Goal: Download file/media

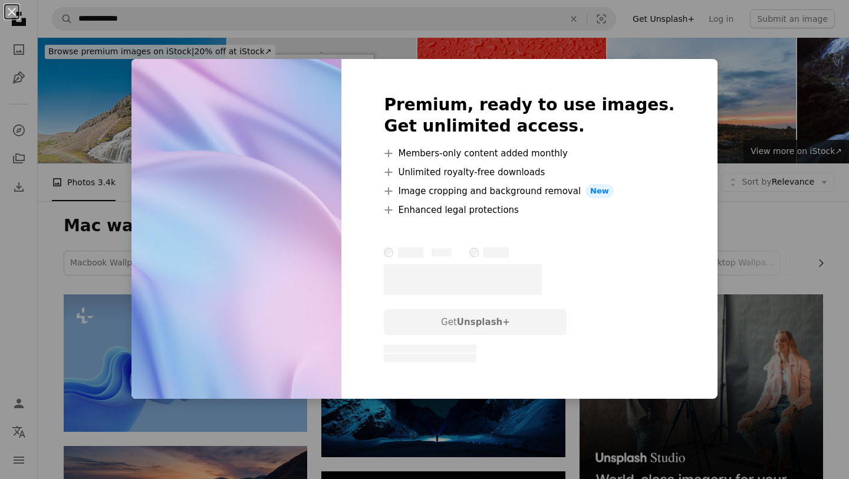
scroll to position [4974, 0]
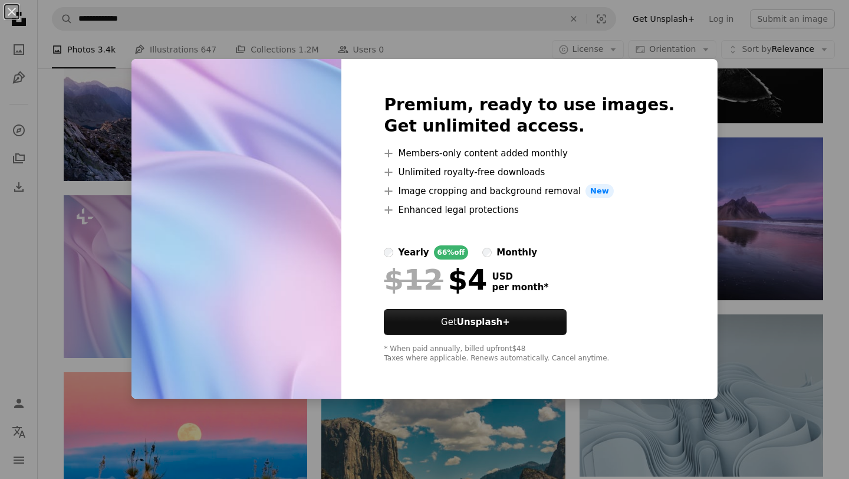
click at [671, 35] on div "An X shape Premium, ready to use images. Get unlimited access. A plus sign Memb…" at bounding box center [424, 239] width 849 height 479
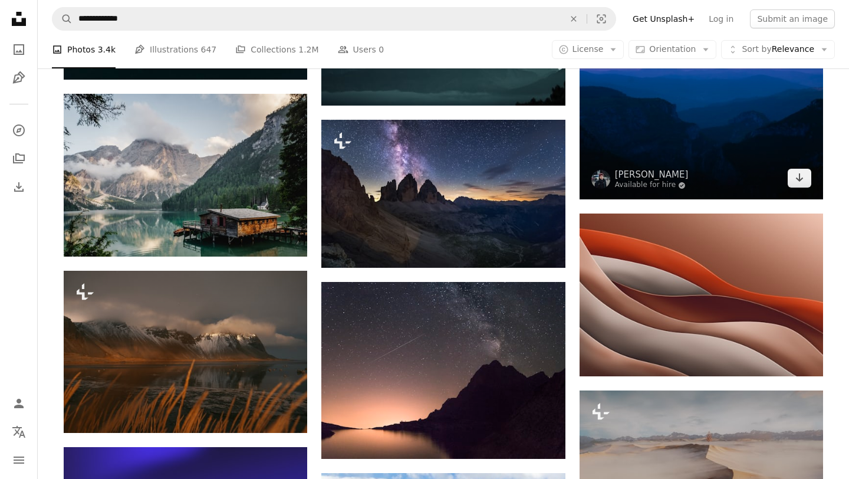
scroll to position [5649, 0]
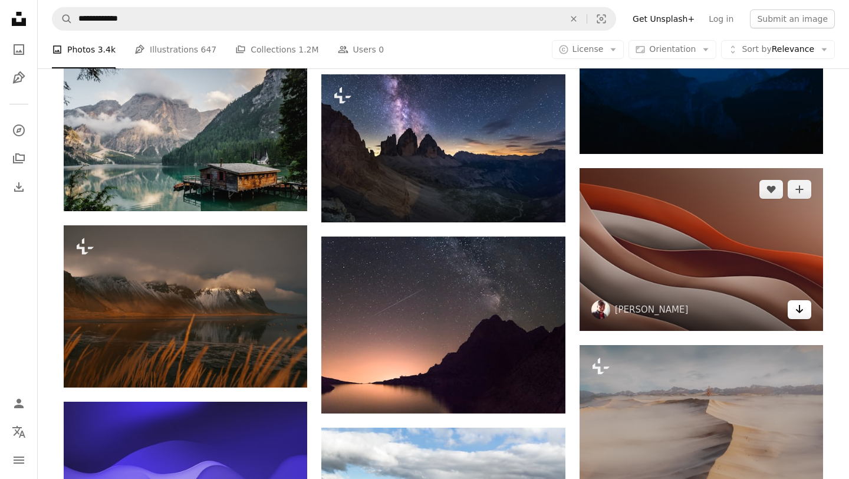
click at [803, 308] on icon "Arrow pointing down" at bounding box center [799, 309] width 9 height 14
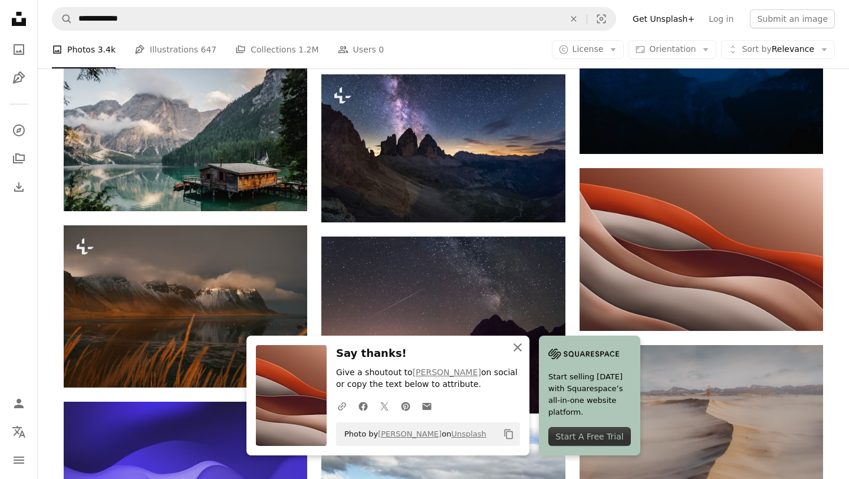
click at [524, 343] on icon "An X shape" at bounding box center [518, 347] width 14 height 14
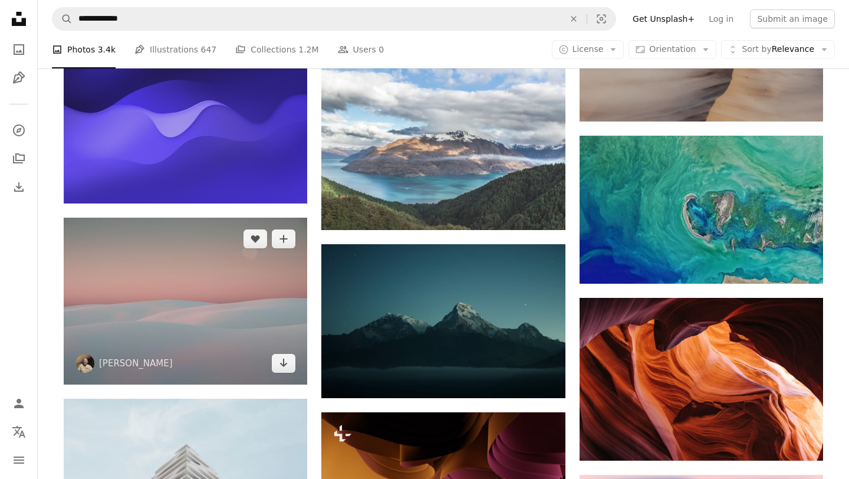
scroll to position [6009, 0]
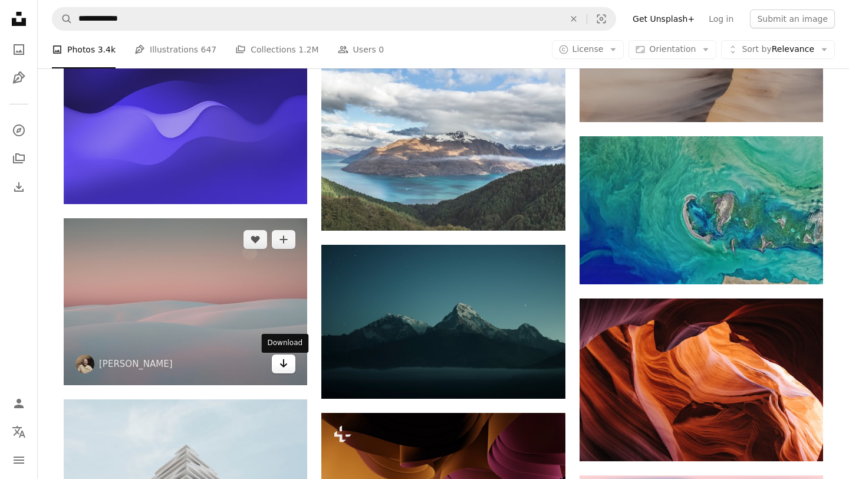
click at [284, 367] on icon "Download" at bounding box center [284, 363] width 8 height 8
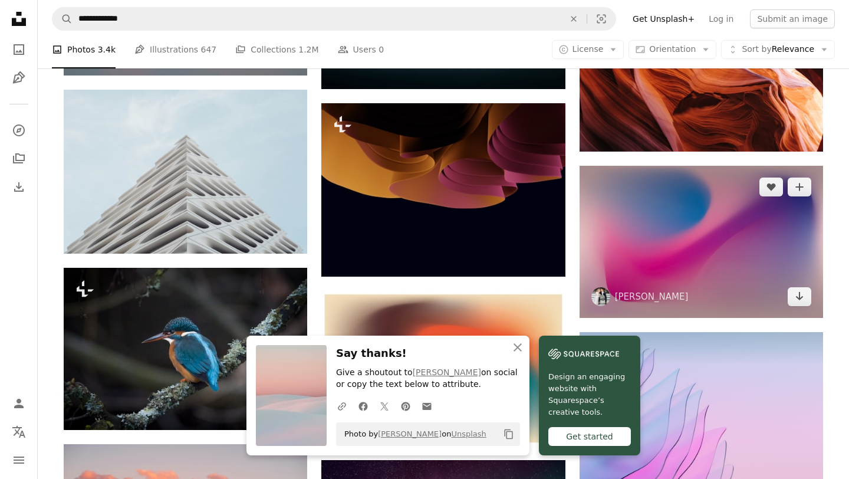
scroll to position [6320, 0]
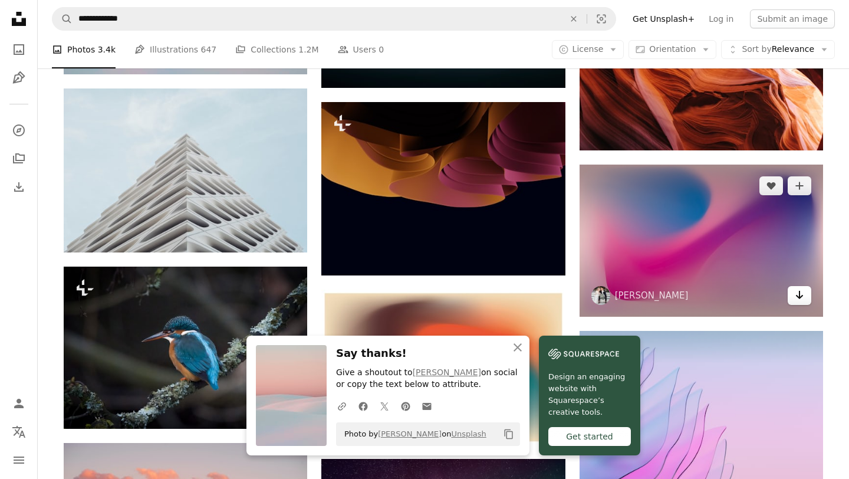
click at [799, 299] on icon "Download" at bounding box center [800, 295] width 8 height 8
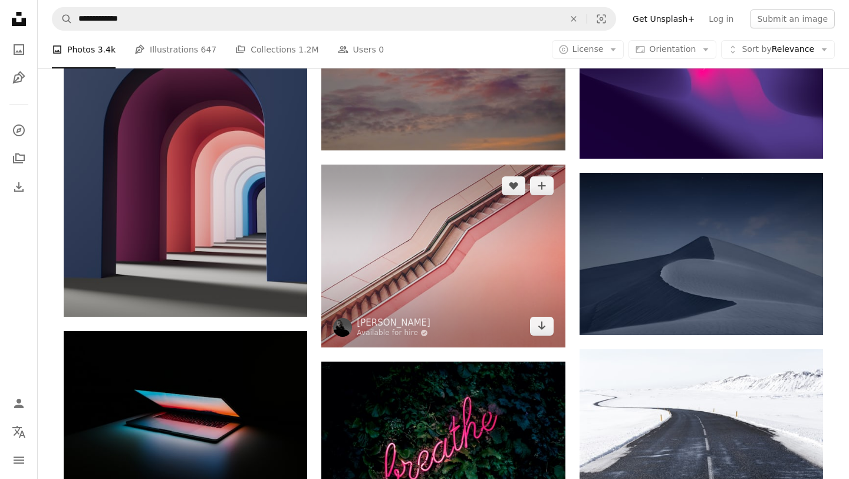
scroll to position [10443, 0]
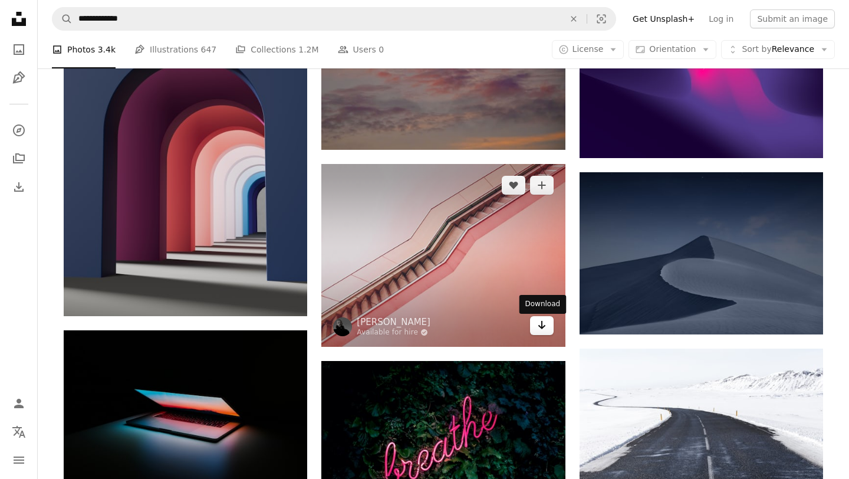
click at [542, 329] on icon "Download" at bounding box center [542, 325] width 8 height 8
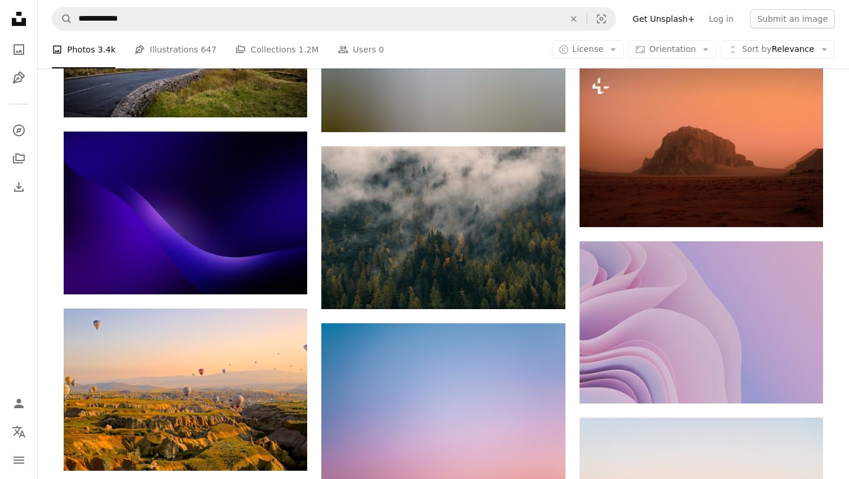
scroll to position [13145, 0]
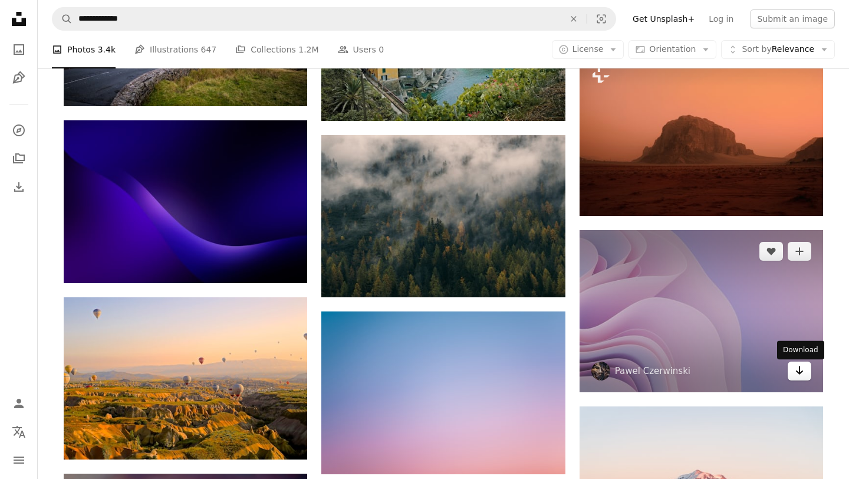
click at [805, 376] on link "Arrow pointing down" at bounding box center [800, 371] width 24 height 19
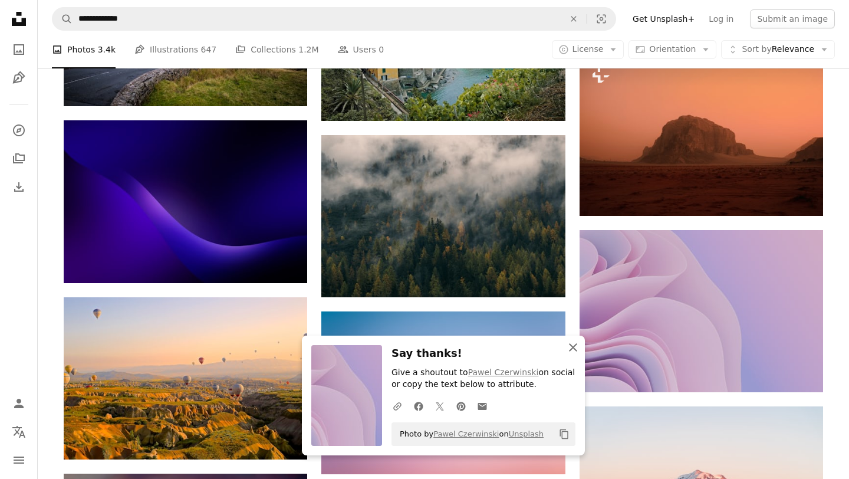
click at [574, 347] on icon "An X shape" at bounding box center [573, 347] width 14 height 14
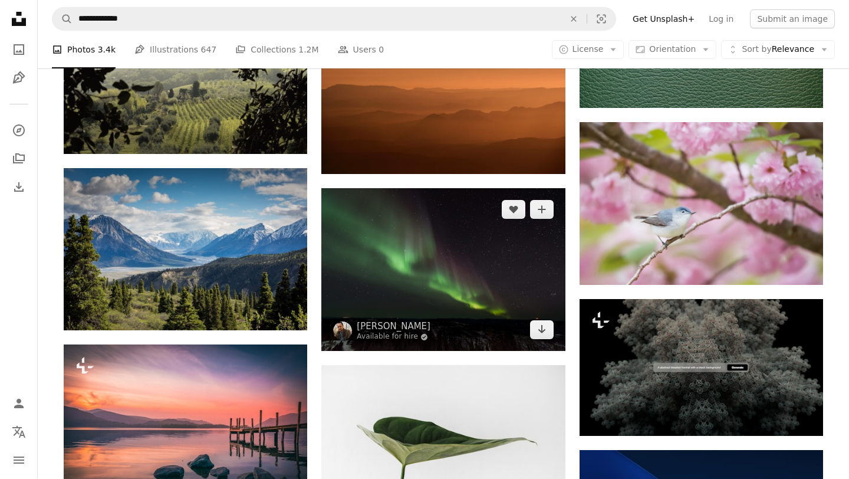
scroll to position [13988, 0]
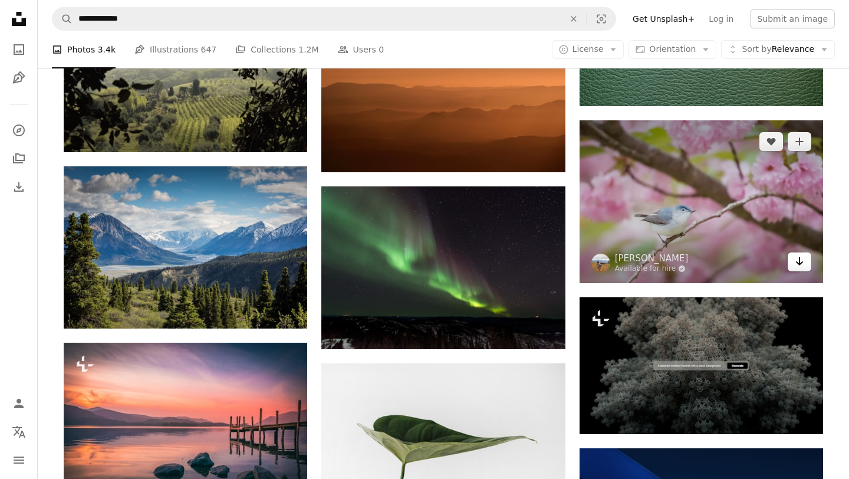
click at [806, 265] on link "Arrow pointing down" at bounding box center [800, 261] width 24 height 19
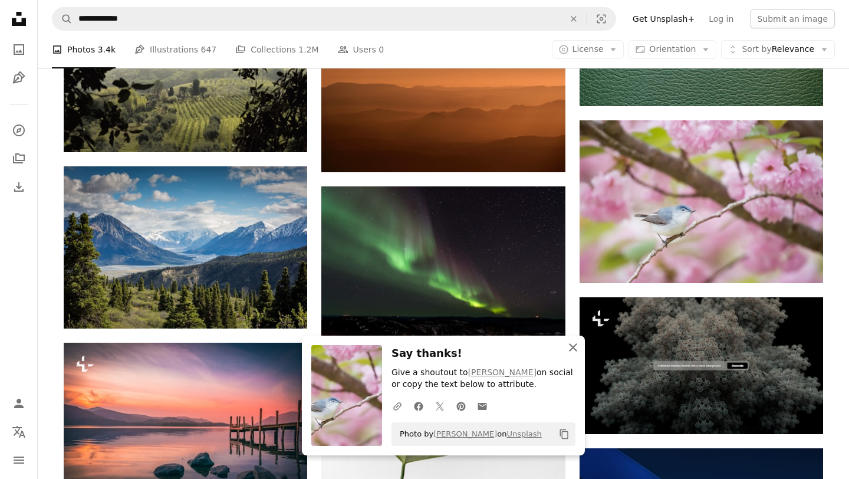
click at [578, 350] on icon "An X shape" at bounding box center [573, 347] width 14 height 14
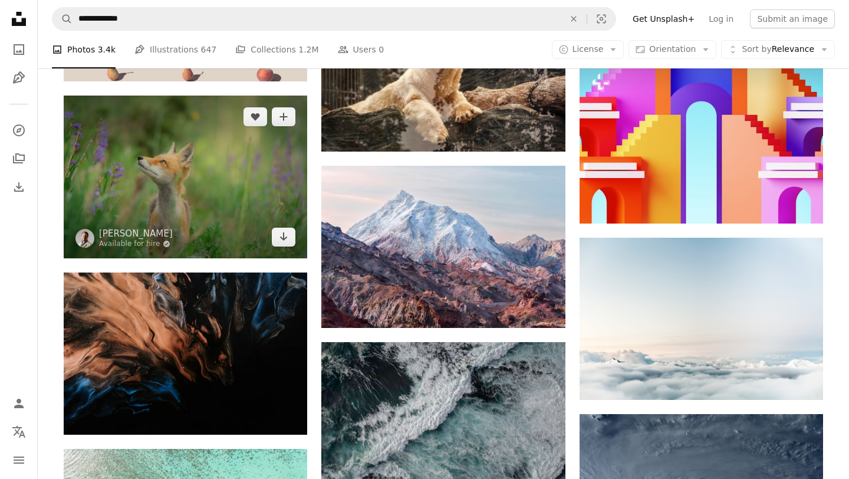
scroll to position [15409, 0]
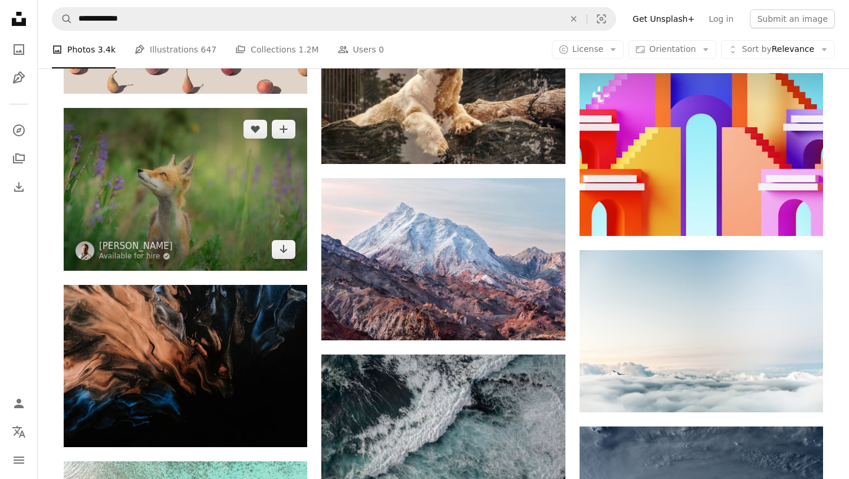
click at [290, 268] on img at bounding box center [186, 189] width 244 height 163
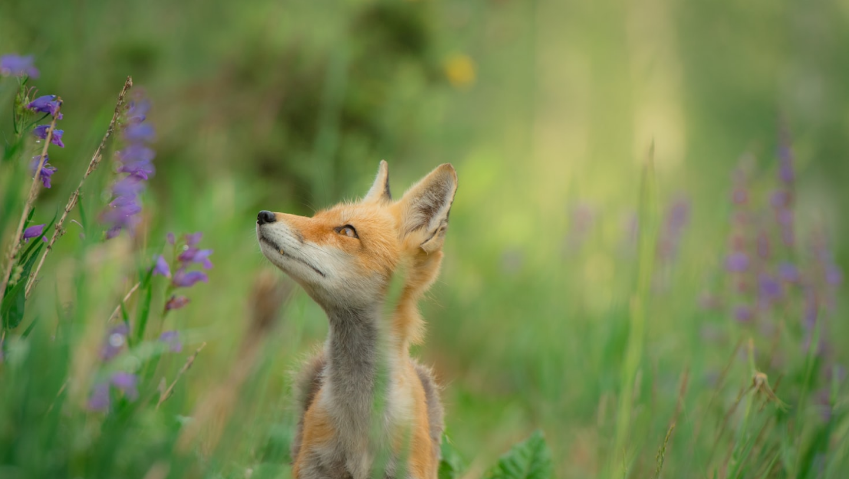
scroll to position [44, 0]
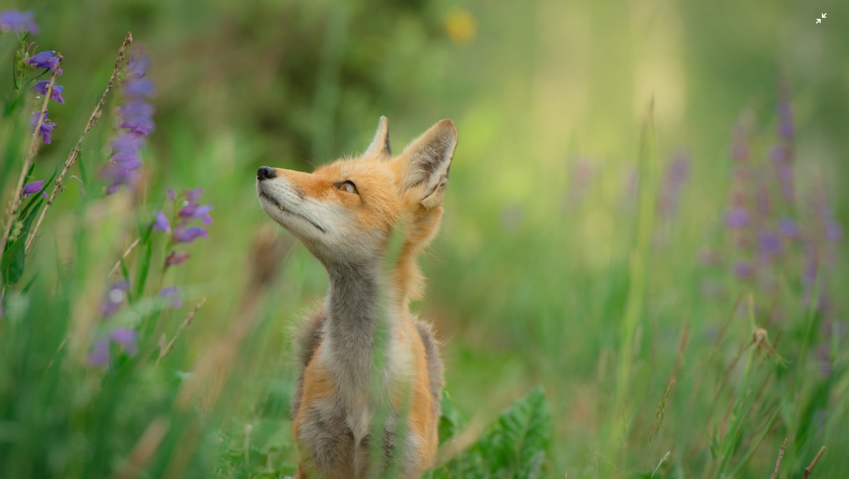
click at [582, 249] on img "Zoom out on this image" at bounding box center [424, 239] width 851 height 568
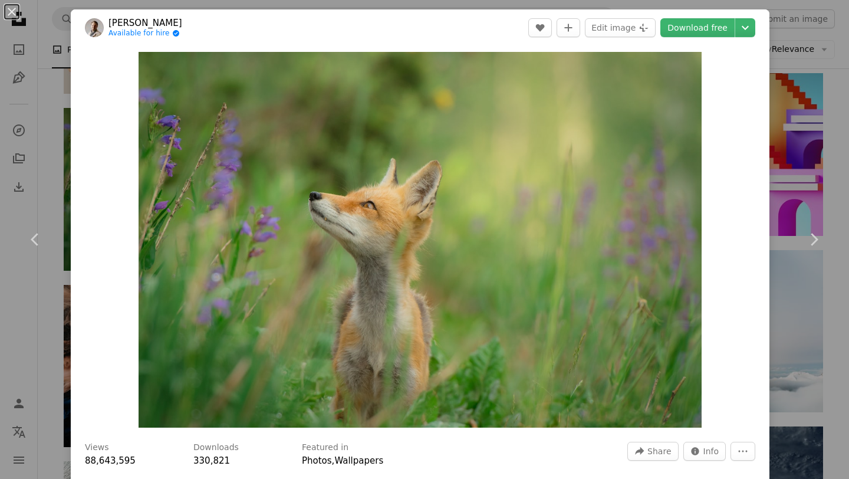
click at [849, 331] on div "An X shape Chevron left Chevron right [PERSON_NAME] Available for hire A checkm…" at bounding box center [424, 239] width 849 height 479
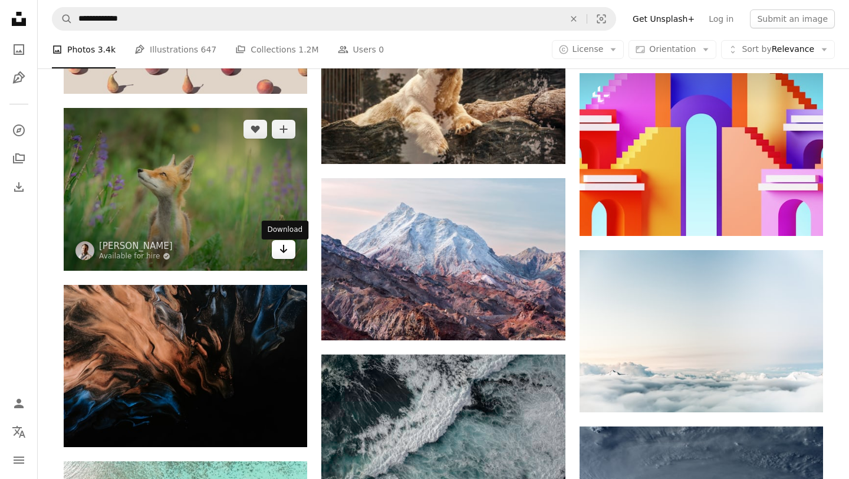
click at [288, 258] on link "Arrow pointing down" at bounding box center [284, 249] width 24 height 19
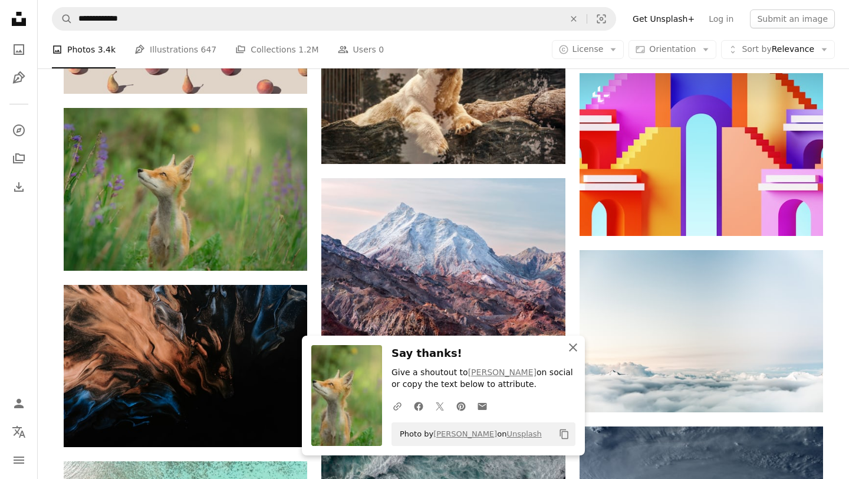
click at [567, 347] on icon "An X shape" at bounding box center [573, 347] width 14 height 14
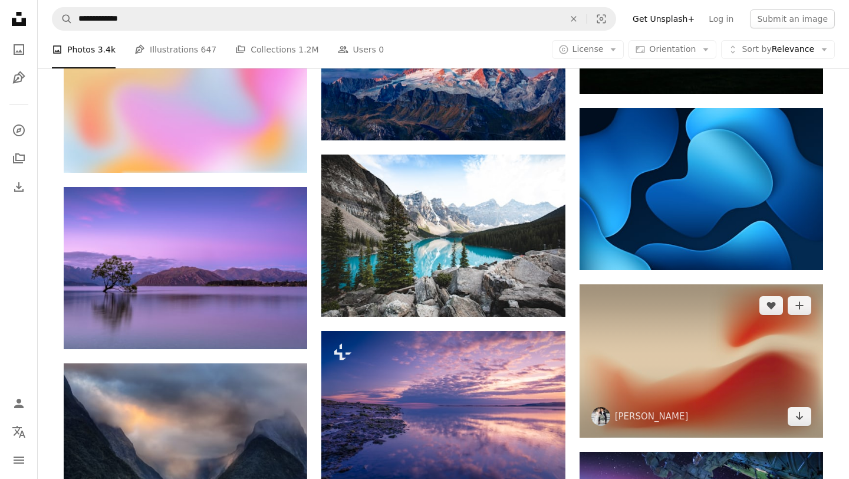
scroll to position [16394, 0]
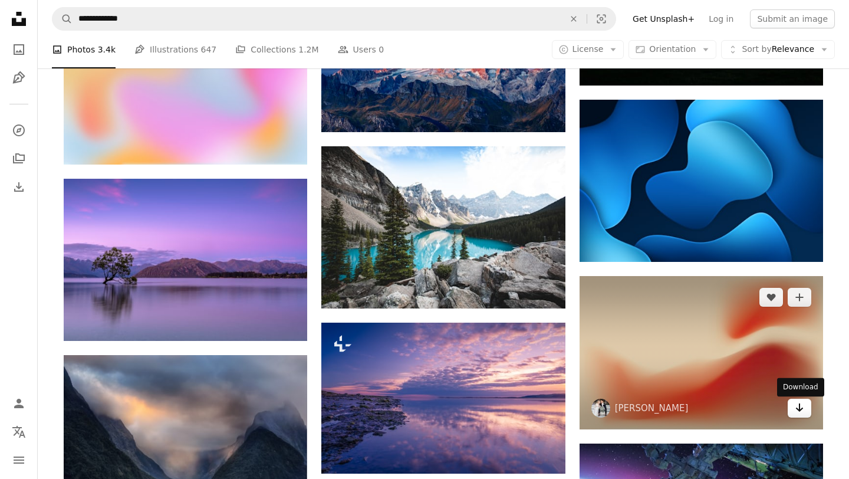
click at [799, 412] on icon "Arrow pointing down" at bounding box center [799, 407] width 9 height 14
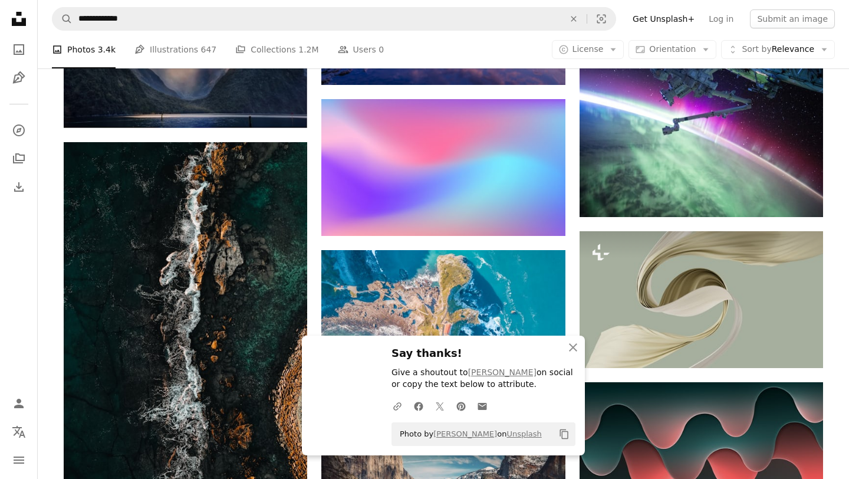
scroll to position [16794, 0]
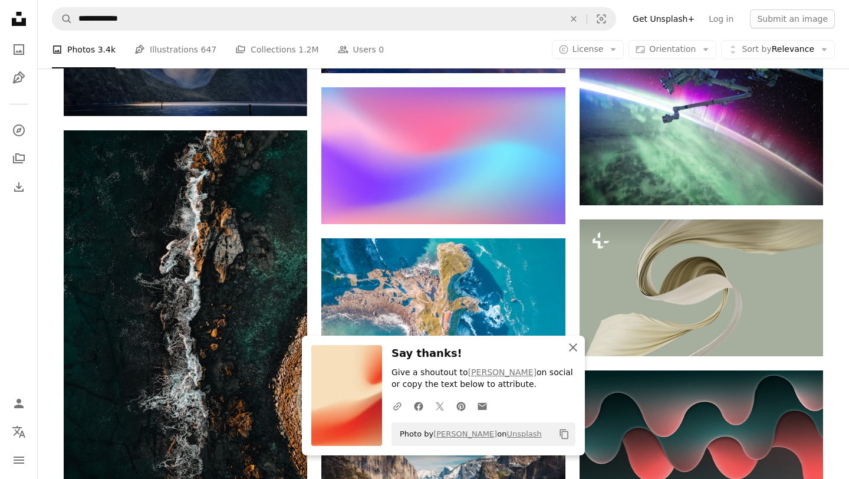
click at [570, 345] on icon "An X shape" at bounding box center [573, 347] width 14 height 14
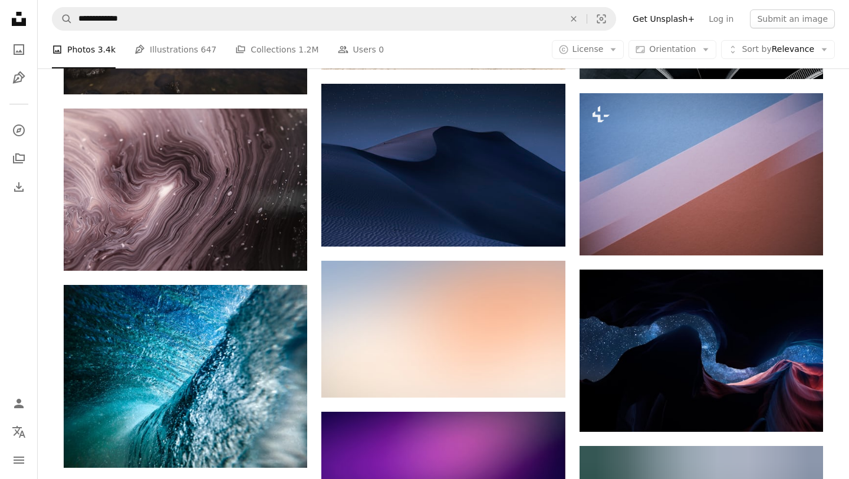
scroll to position [20407, 0]
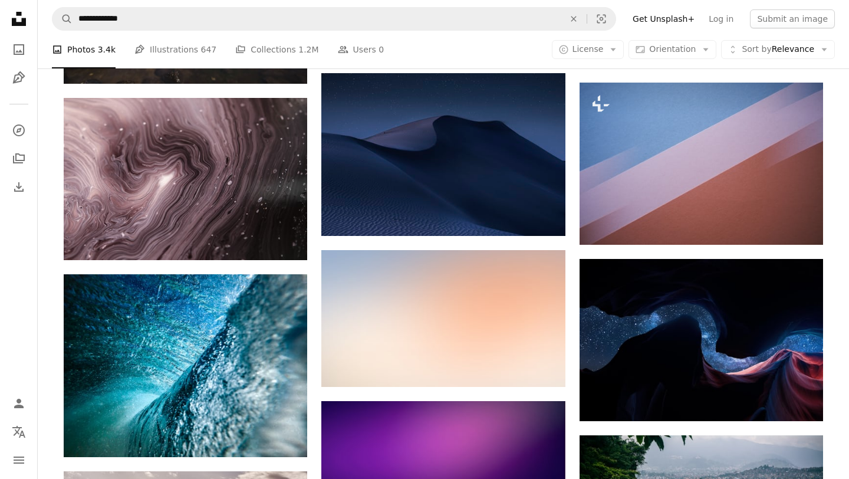
click at [841, 29] on nav "**********" at bounding box center [444, 19] width 812 height 38
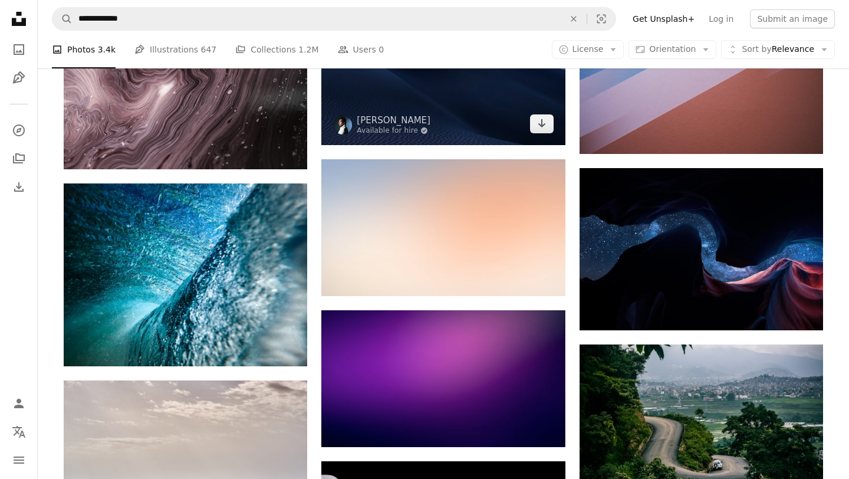
scroll to position [20572, 0]
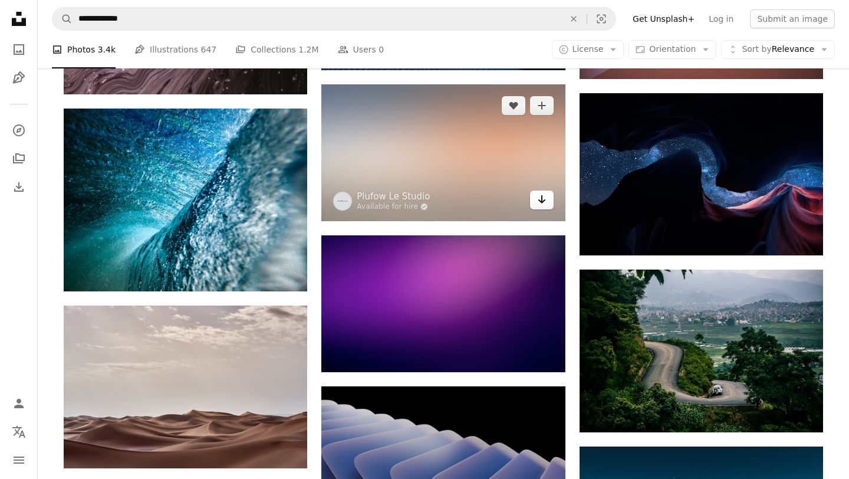
click at [544, 206] on icon "Arrow pointing down" at bounding box center [541, 199] width 9 height 14
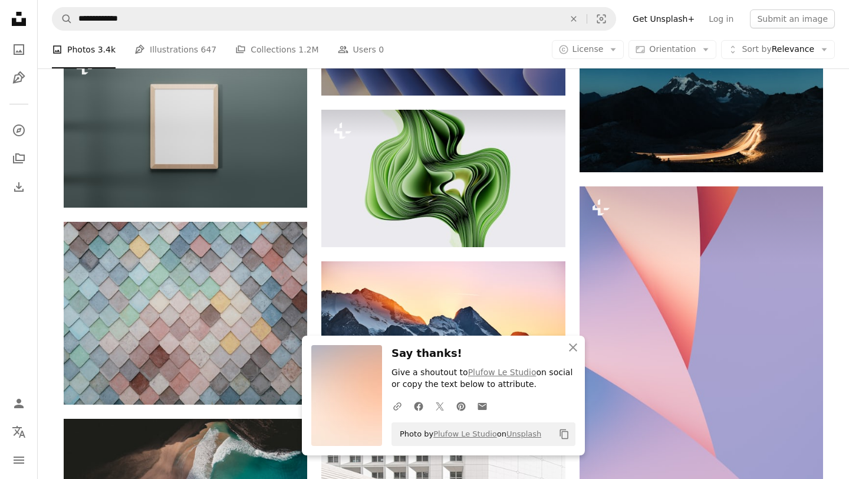
scroll to position [21022, 0]
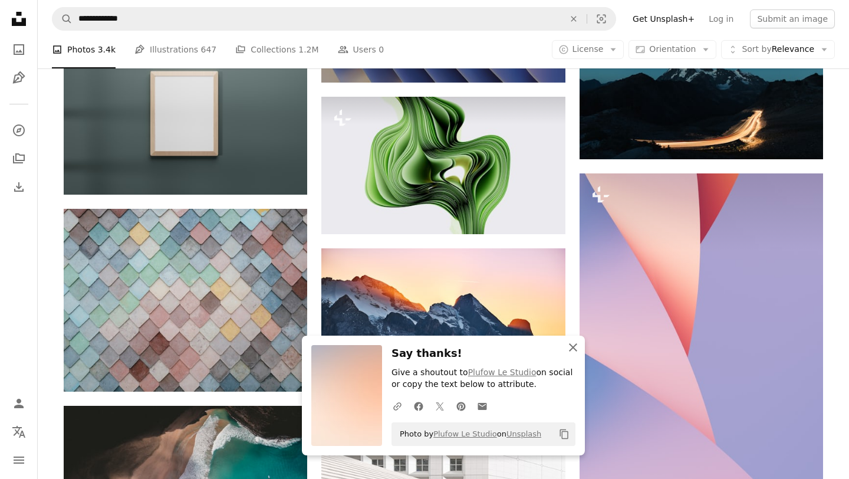
click at [574, 345] on icon "An X shape" at bounding box center [573, 347] width 14 height 14
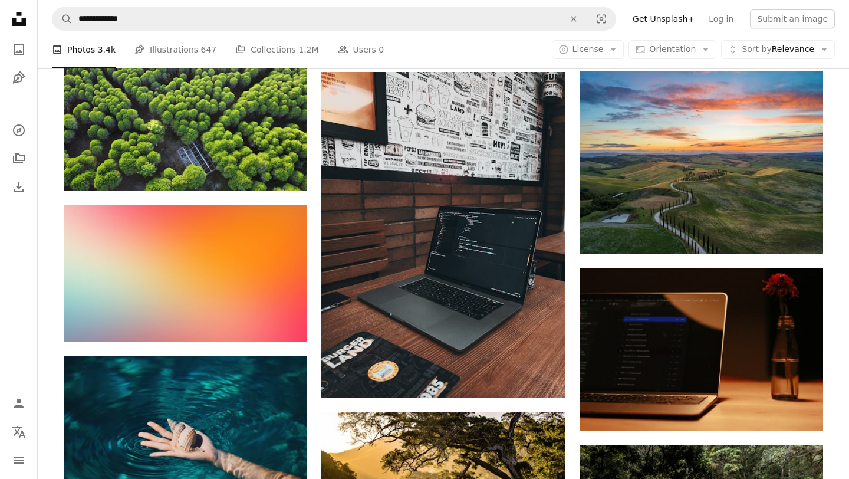
scroll to position [21721, 0]
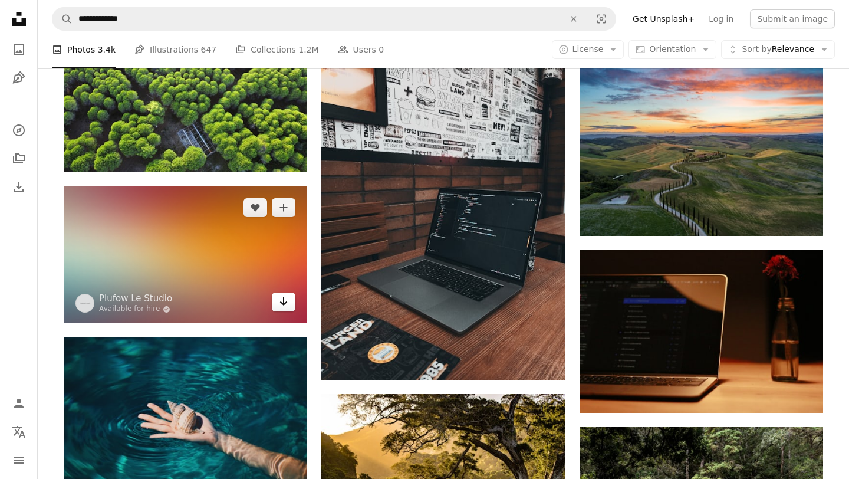
click at [290, 311] on link "Arrow pointing down" at bounding box center [284, 302] width 24 height 19
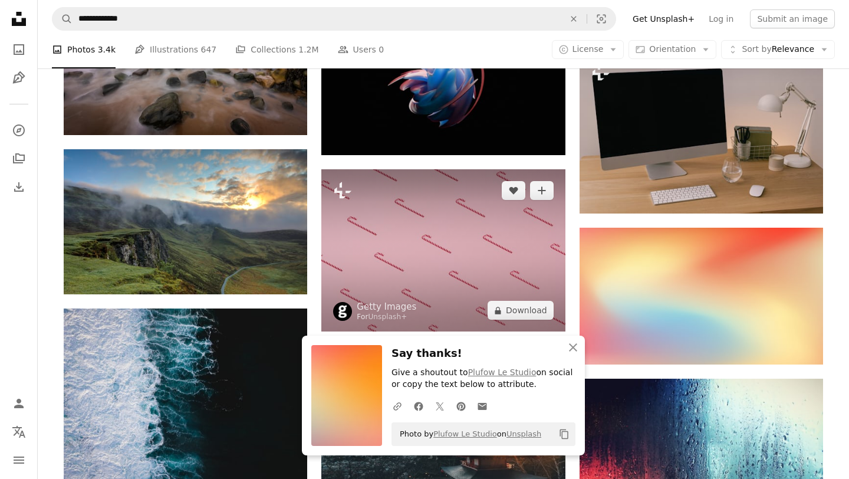
scroll to position [22294, 0]
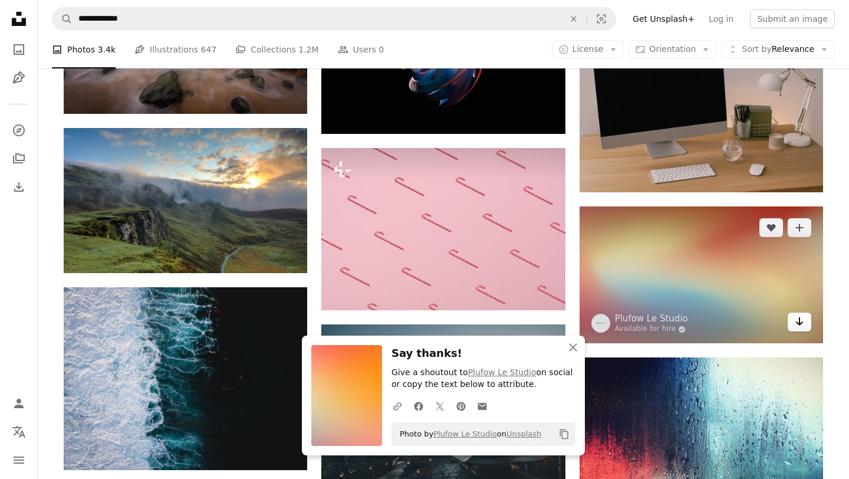
click at [803, 329] on icon "Arrow pointing down" at bounding box center [799, 321] width 9 height 14
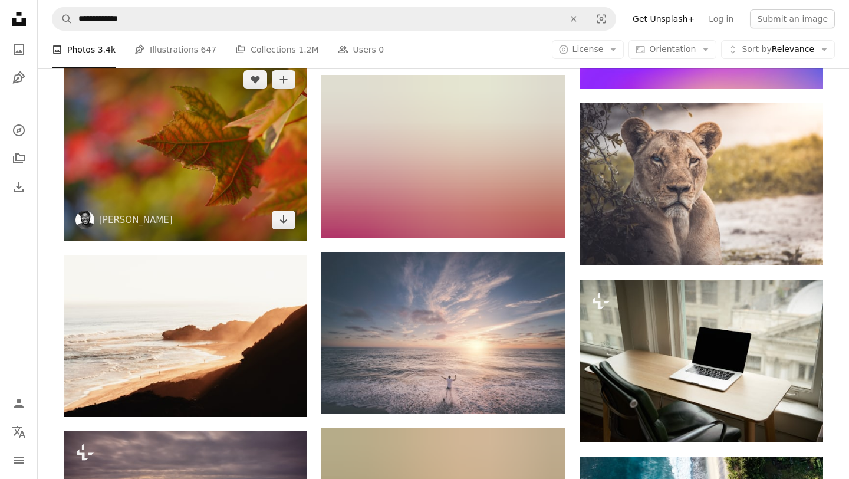
scroll to position [25475, 0]
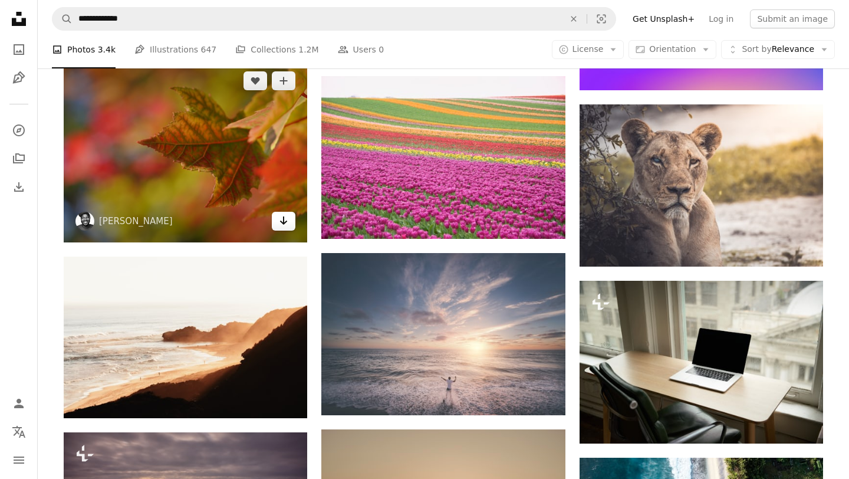
click at [280, 228] on icon "Arrow pointing down" at bounding box center [283, 221] width 9 height 14
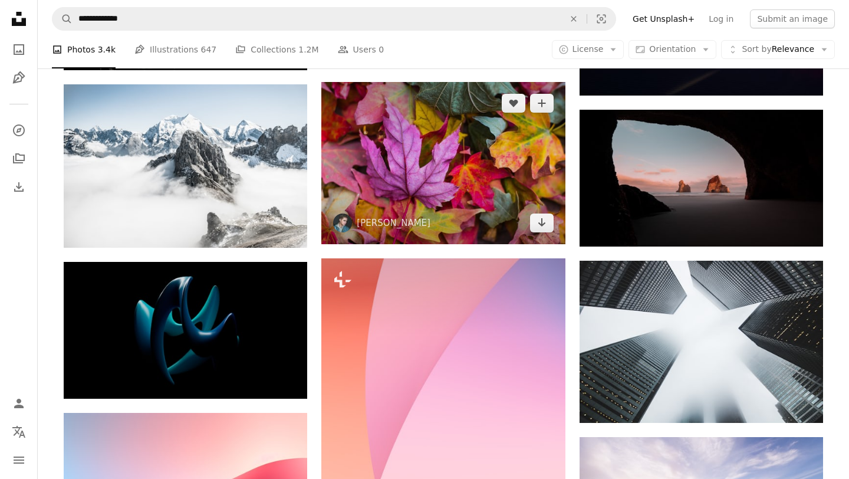
scroll to position [26352, 0]
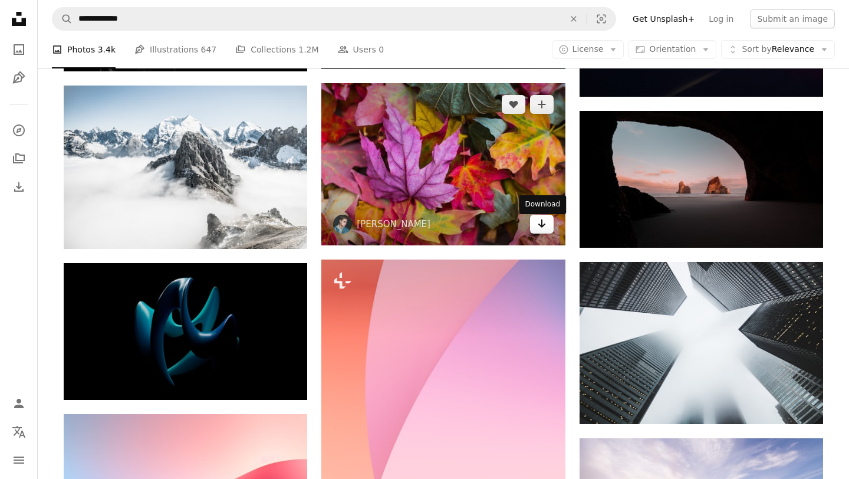
click at [534, 224] on link "Arrow pointing down" at bounding box center [542, 224] width 24 height 19
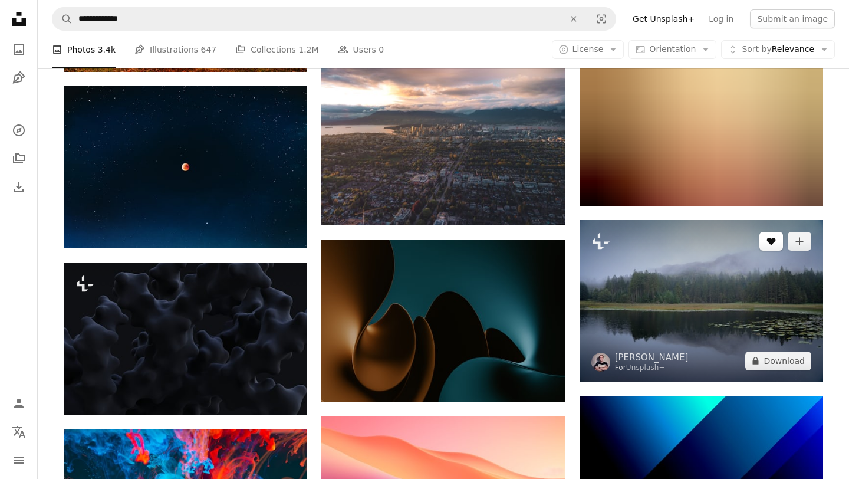
scroll to position [28681, 0]
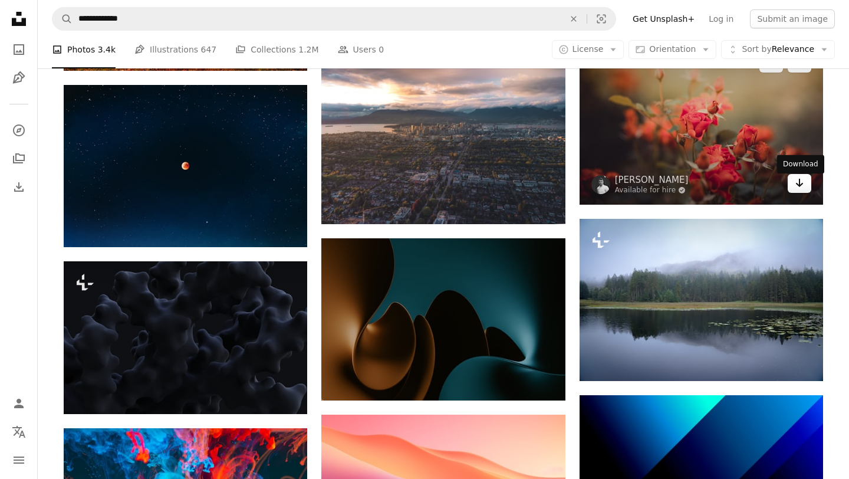
click at [800, 193] on link "Arrow pointing down" at bounding box center [800, 183] width 24 height 19
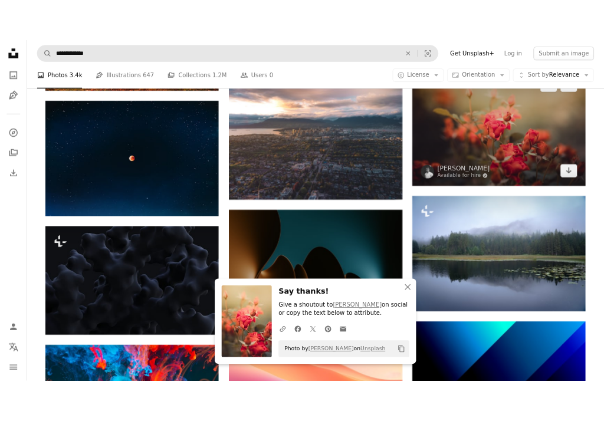
scroll to position [20799, 0]
